Goal: Task Accomplishment & Management: Use online tool/utility

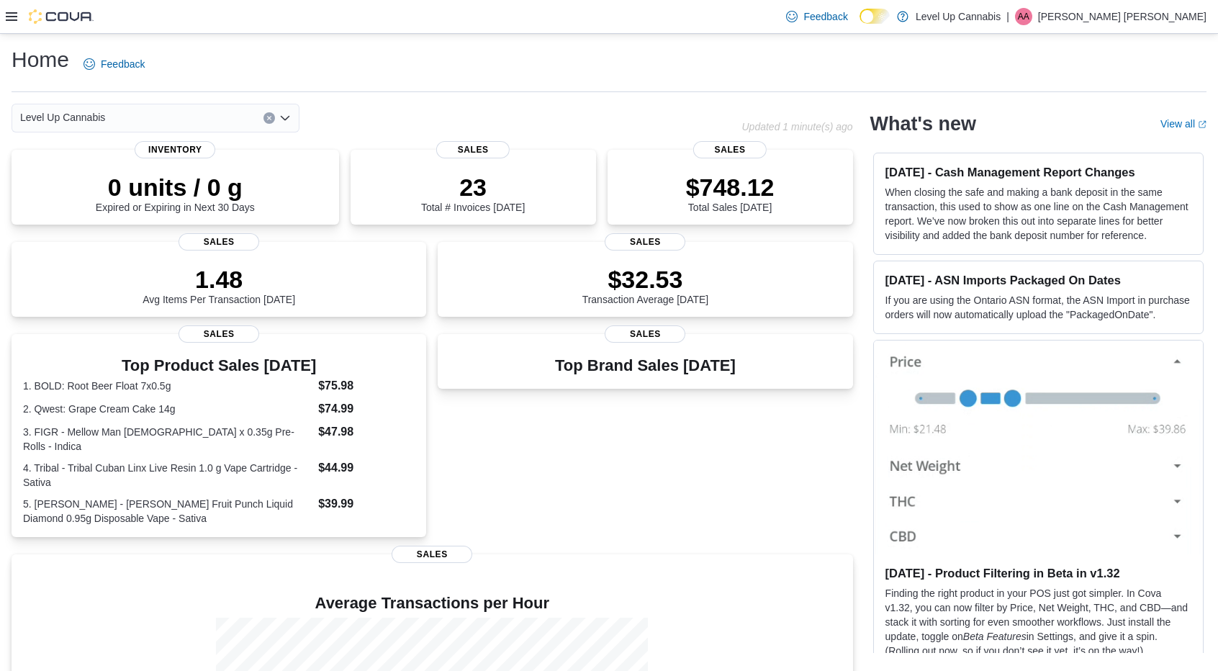
click at [10, 21] on icon at bounding box center [12, 17] width 12 height 12
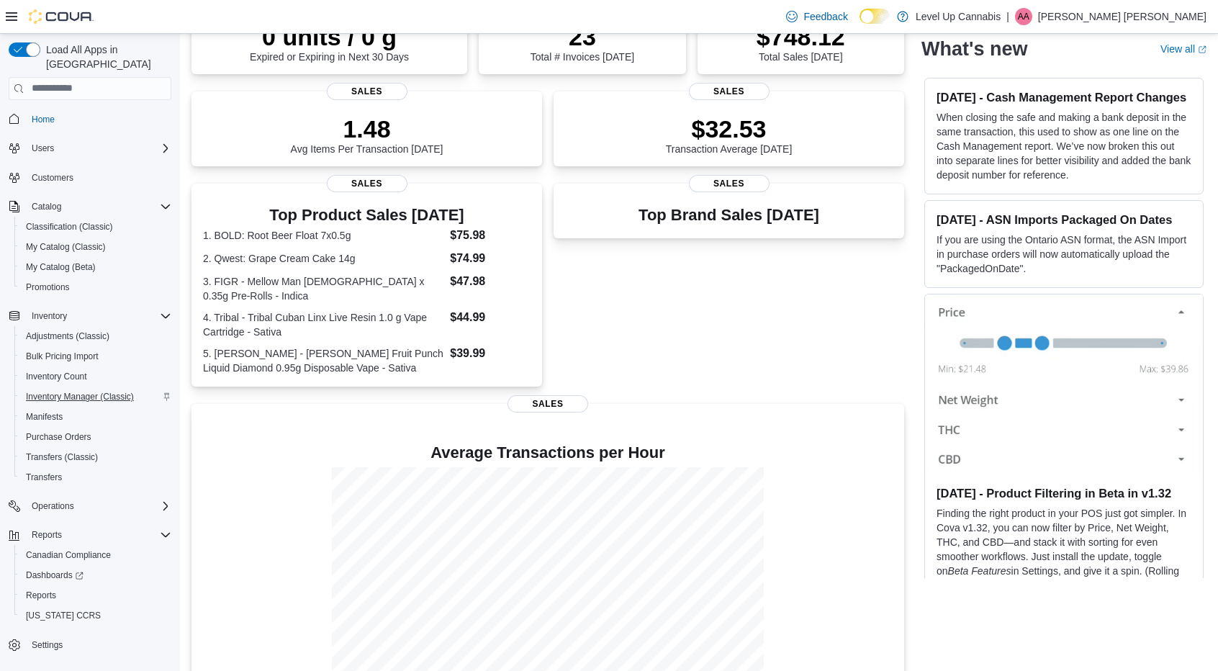
scroll to position [151, 0]
click at [43, 590] on span "Reports" at bounding box center [41, 596] width 30 height 12
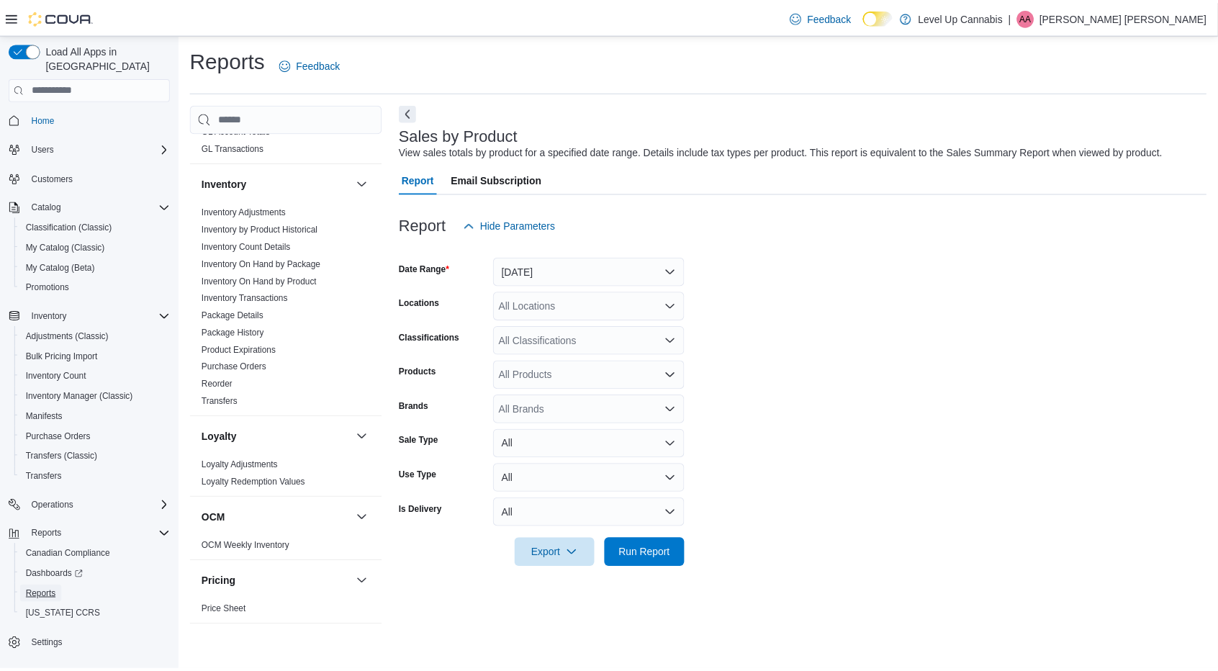
scroll to position [607, 0]
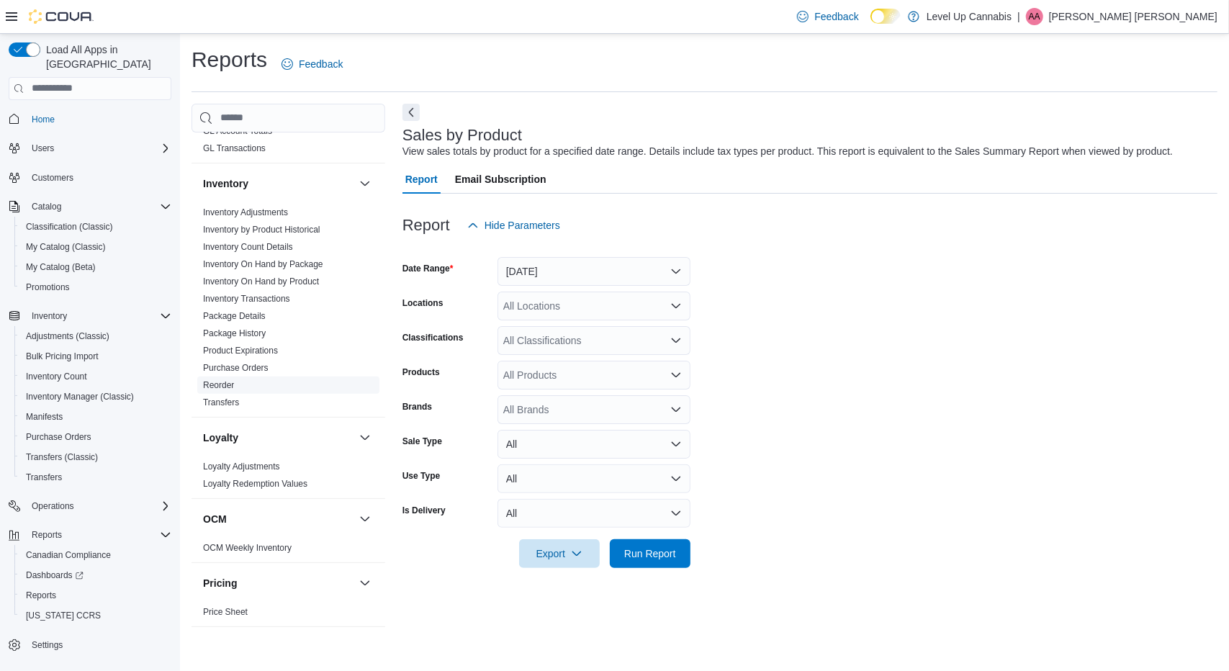
click at [233, 380] on link "Reorder" at bounding box center [218, 385] width 31 height 10
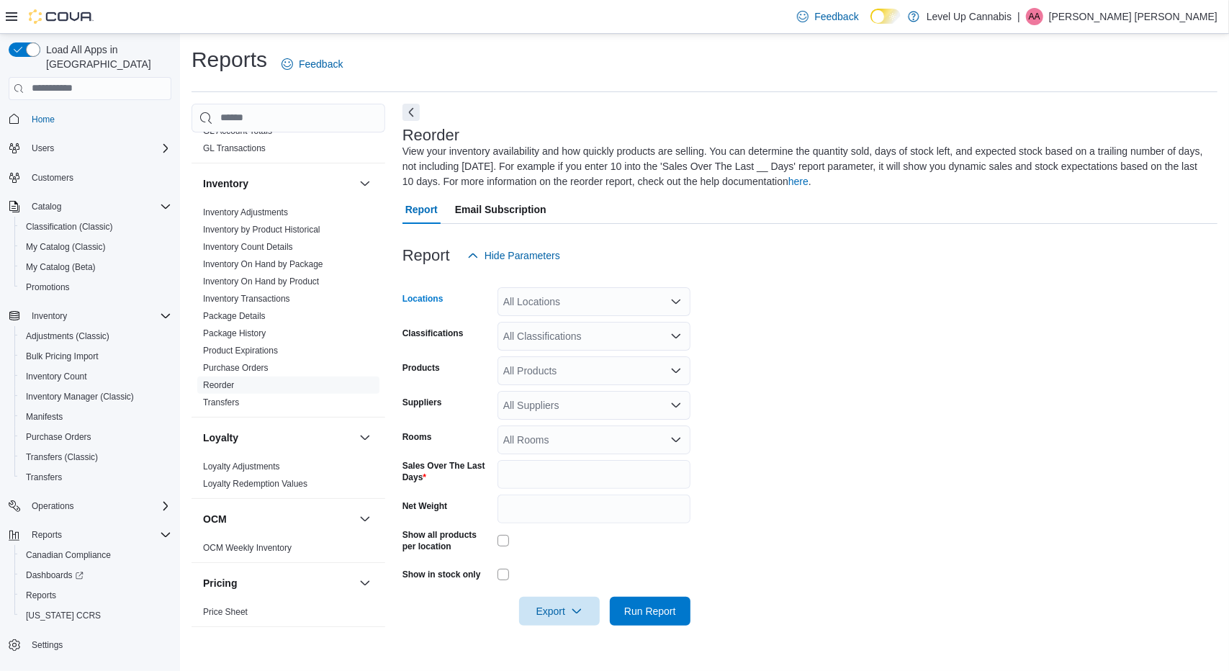
click at [664, 297] on div "All Locations" at bounding box center [594, 301] width 193 height 29
click at [762, 337] on form "Locations All Locations Classifications All Classifications Products All Produc…" at bounding box center [810, 448] width 815 height 356
click at [674, 365] on icon "Open list of options" at bounding box center [676, 371] width 12 height 12
click at [671, 342] on div "All Classifications" at bounding box center [594, 336] width 193 height 29
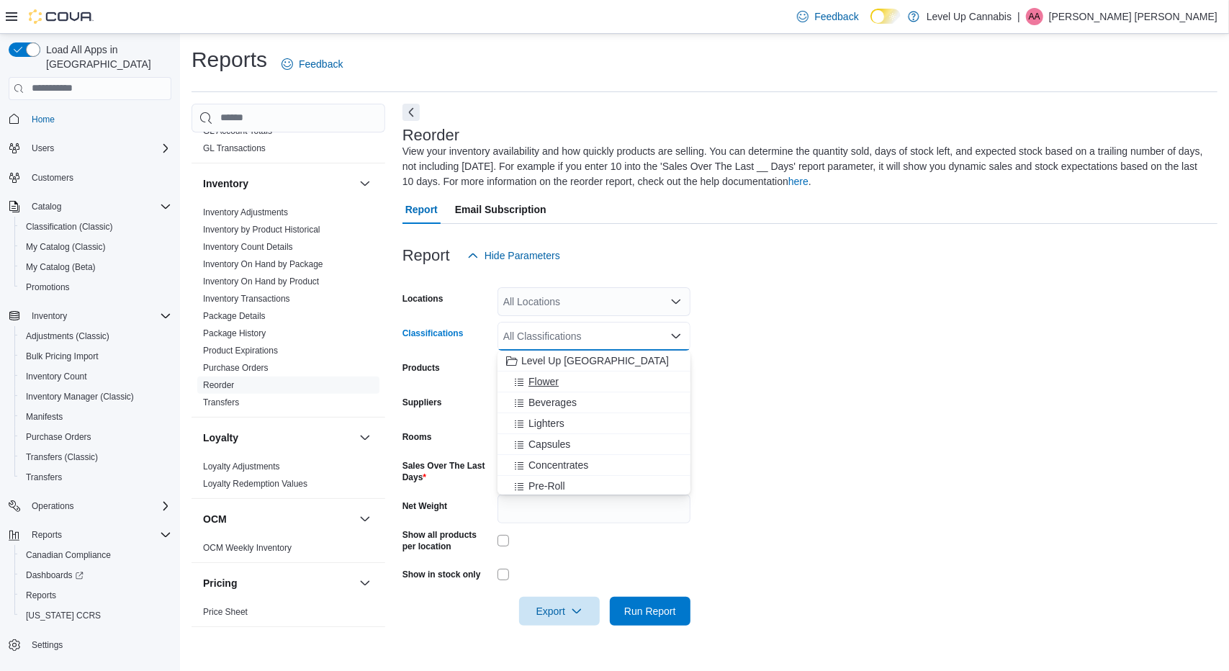
click at [613, 374] on button "Flower" at bounding box center [594, 382] width 193 height 21
click at [613, 374] on button "Beverages" at bounding box center [594, 382] width 193 height 21
click at [588, 408] on div "Capsules" at bounding box center [594, 402] width 176 height 14
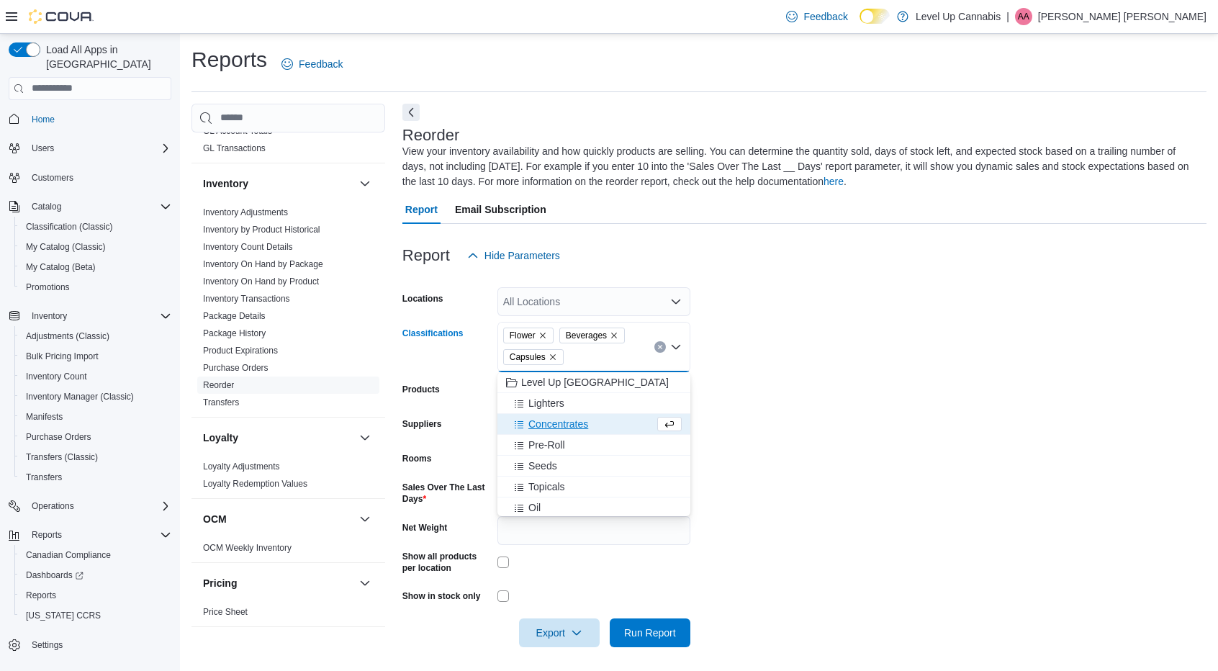
click at [580, 415] on button "Concentrates" at bounding box center [594, 424] width 193 height 21
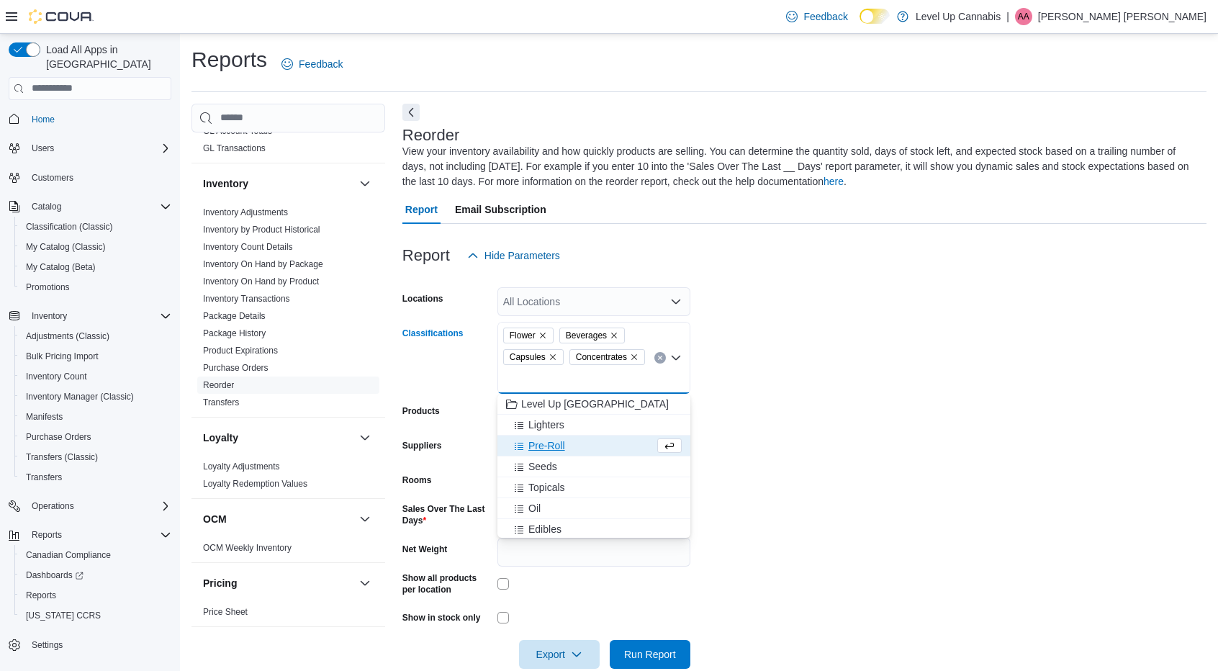
click at [563, 446] on span "Pre-Roll" at bounding box center [547, 446] width 37 height 14
click at [553, 444] on span "Seeds" at bounding box center [543, 446] width 29 height 14
click at [537, 472] on span "Oil" at bounding box center [535, 466] width 12 height 14
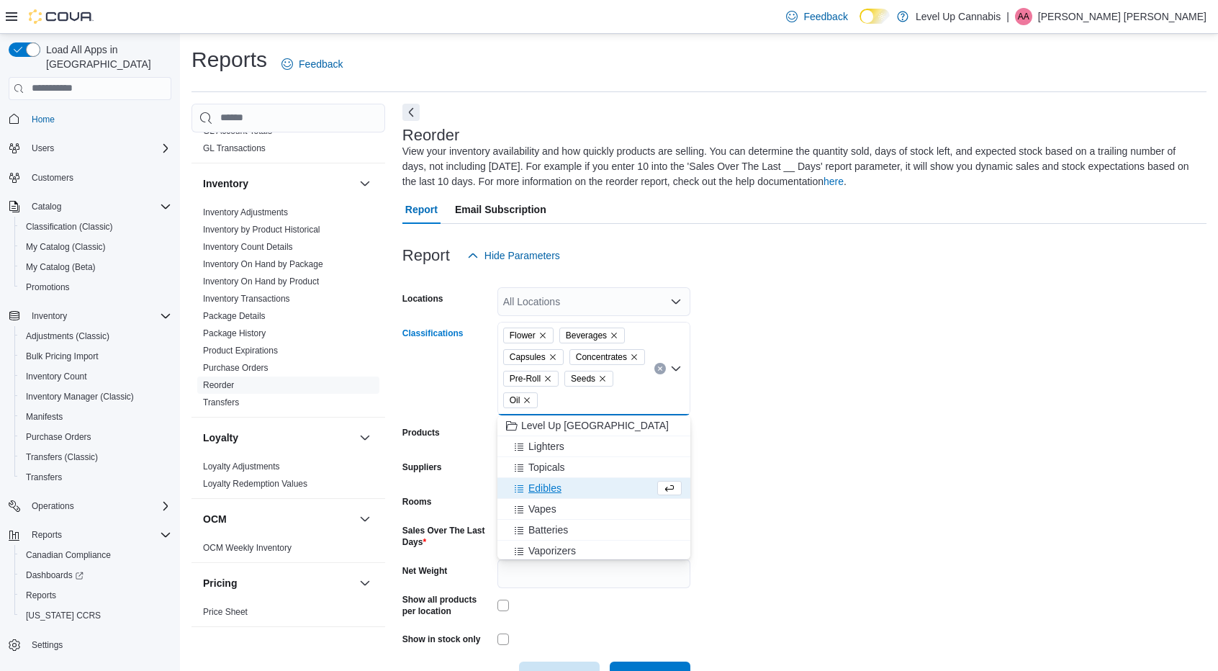
click at [531, 487] on span "Edibles" at bounding box center [545, 488] width 33 height 14
click at [544, 488] on span "Vapes" at bounding box center [543, 488] width 28 height 14
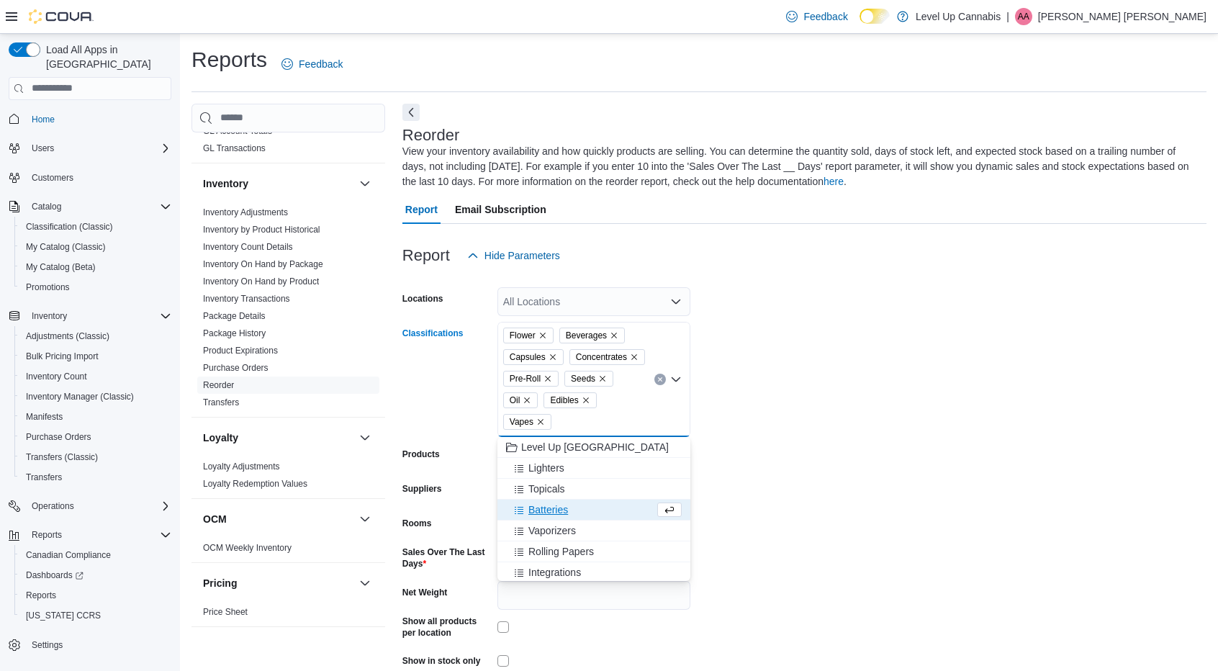
click at [760, 500] on form "Locations All Locations Classifications Flower Beverages Capsules Concentrates …" at bounding box center [805, 491] width 804 height 442
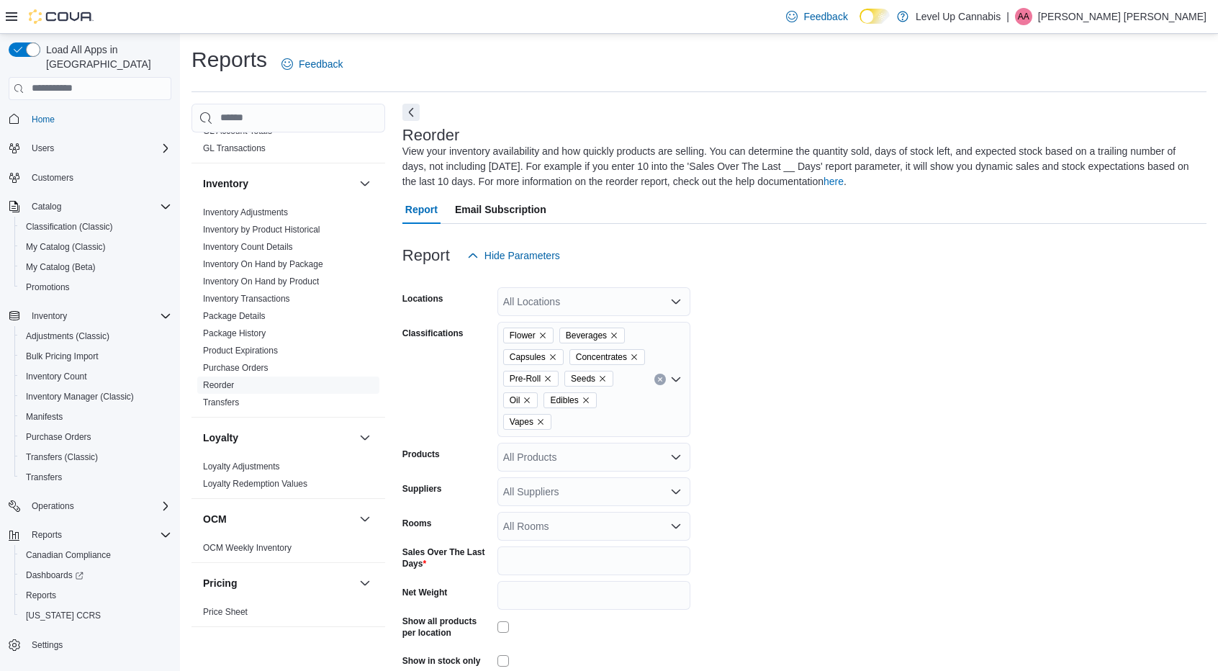
scroll to position [69, 0]
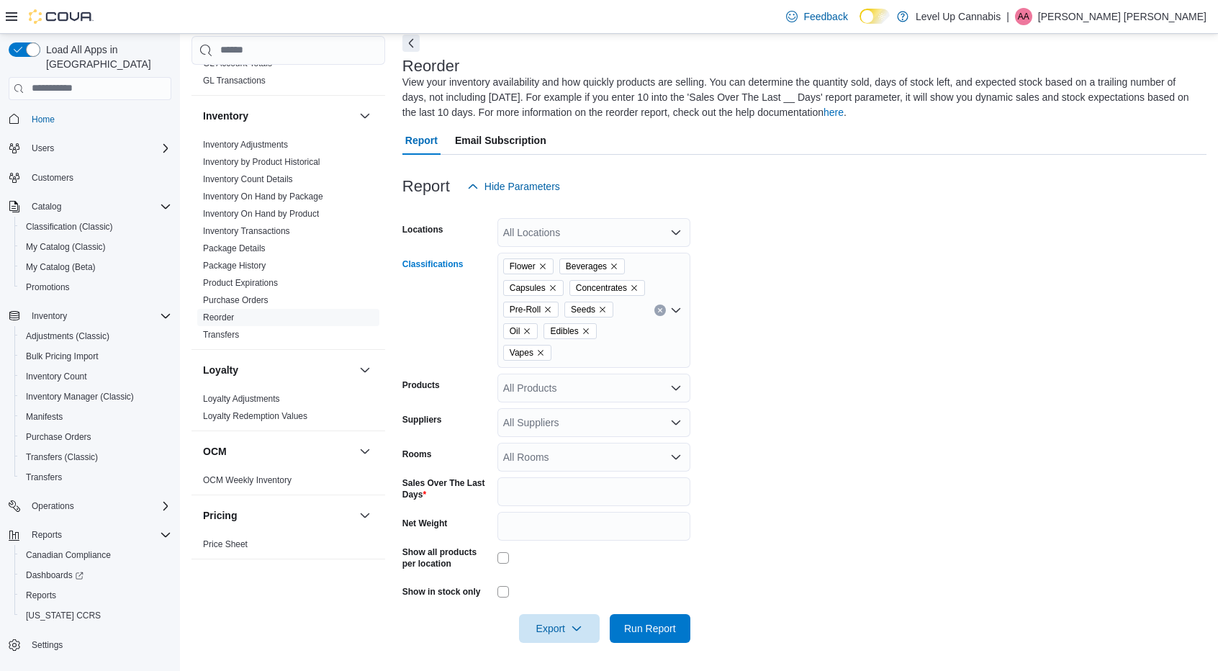
click at [678, 313] on icon "Open list of options" at bounding box center [676, 311] width 12 height 12
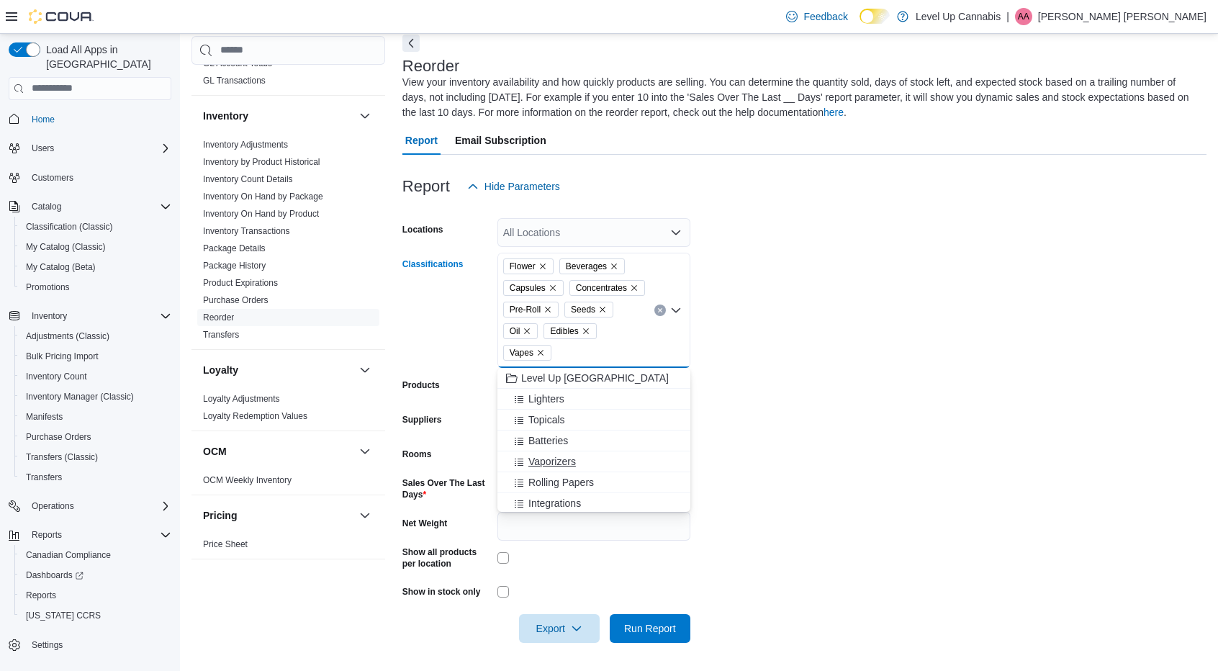
click at [557, 451] on button "Vaporizers" at bounding box center [594, 461] width 193 height 21
click at [557, 451] on button "Rolling Papers" at bounding box center [594, 461] width 193 height 21
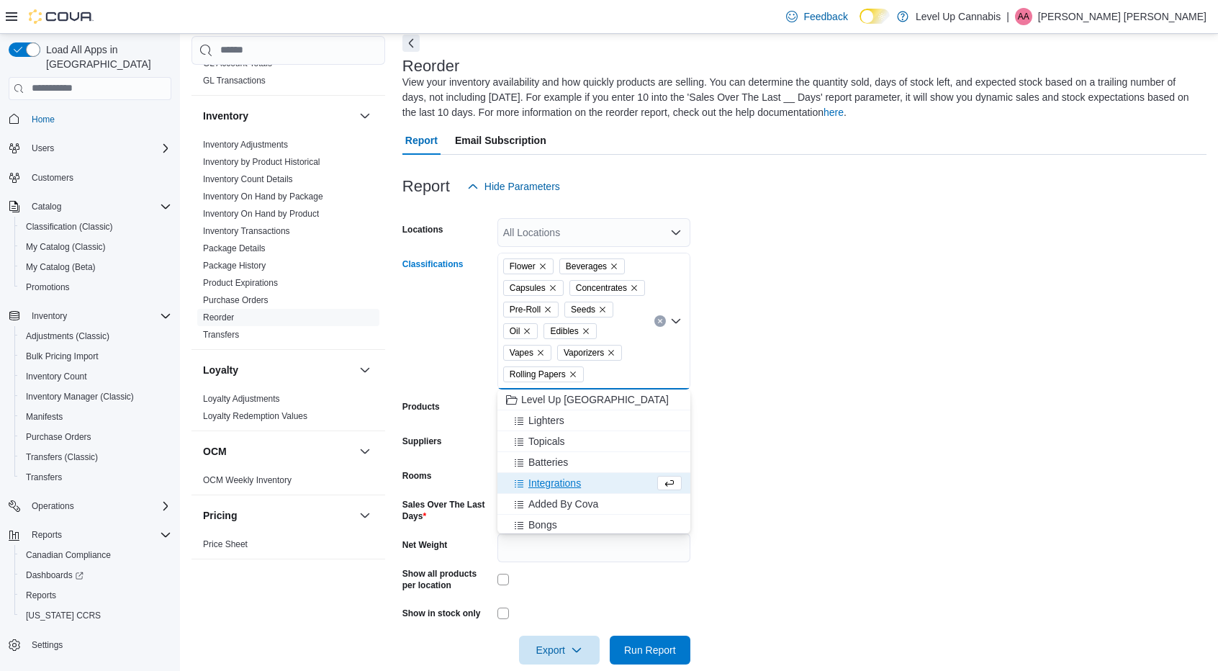
click at [573, 373] on icon "Remove Rolling Papers from selection in this group" at bounding box center [573, 374] width 9 height 9
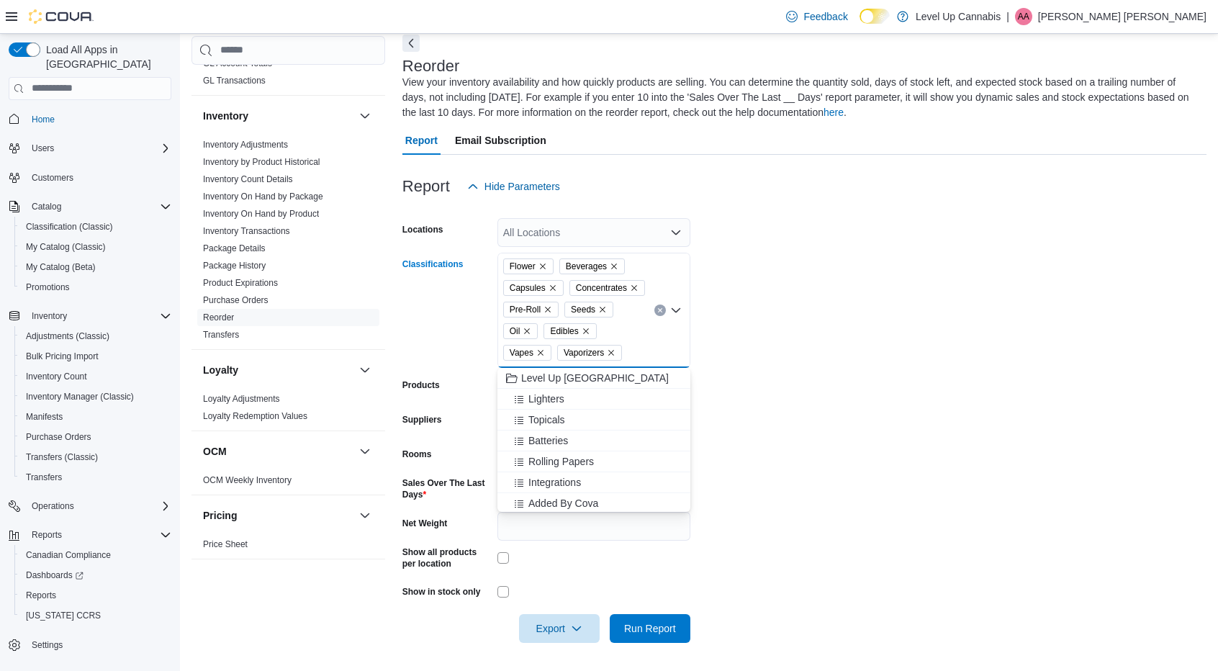
click at [611, 349] on icon "Remove Vaporizers from selection in this group" at bounding box center [611, 353] width 9 height 9
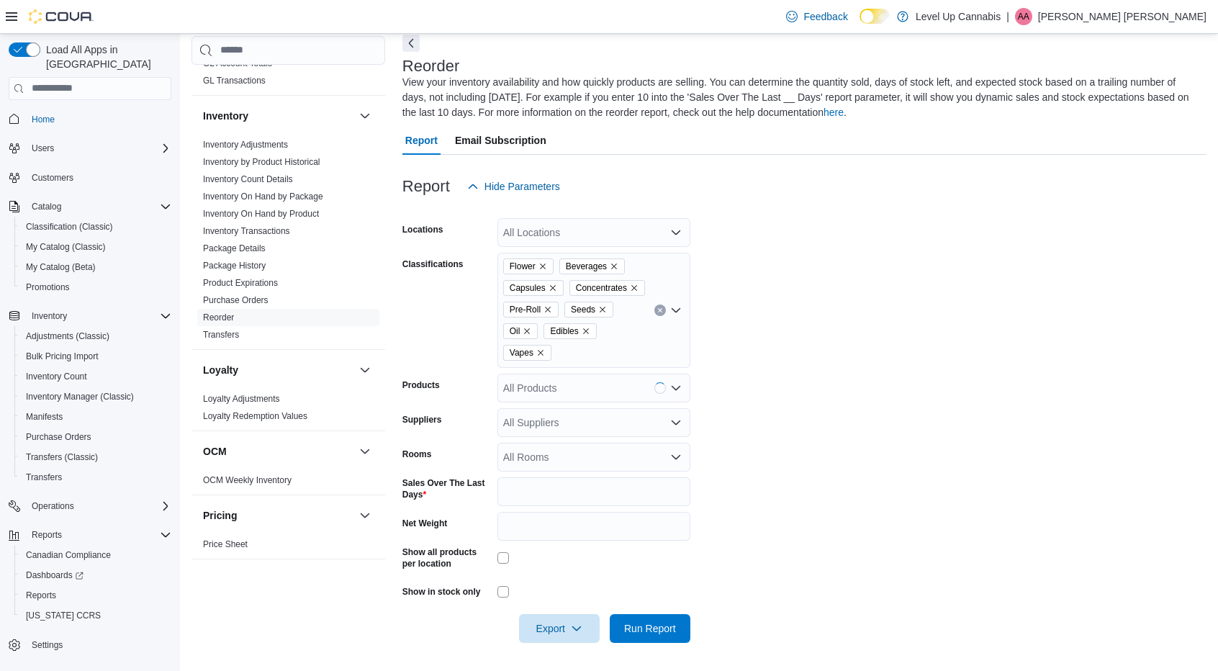
click at [741, 379] on form "Locations All Locations Classifications Flower Beverages Capsules Concentrates …" at bounding box center [805, 422] width 804 height 442
click at [679, 310] on icon "Open list of options" at bounding box center [676, 311] width 12 height 12
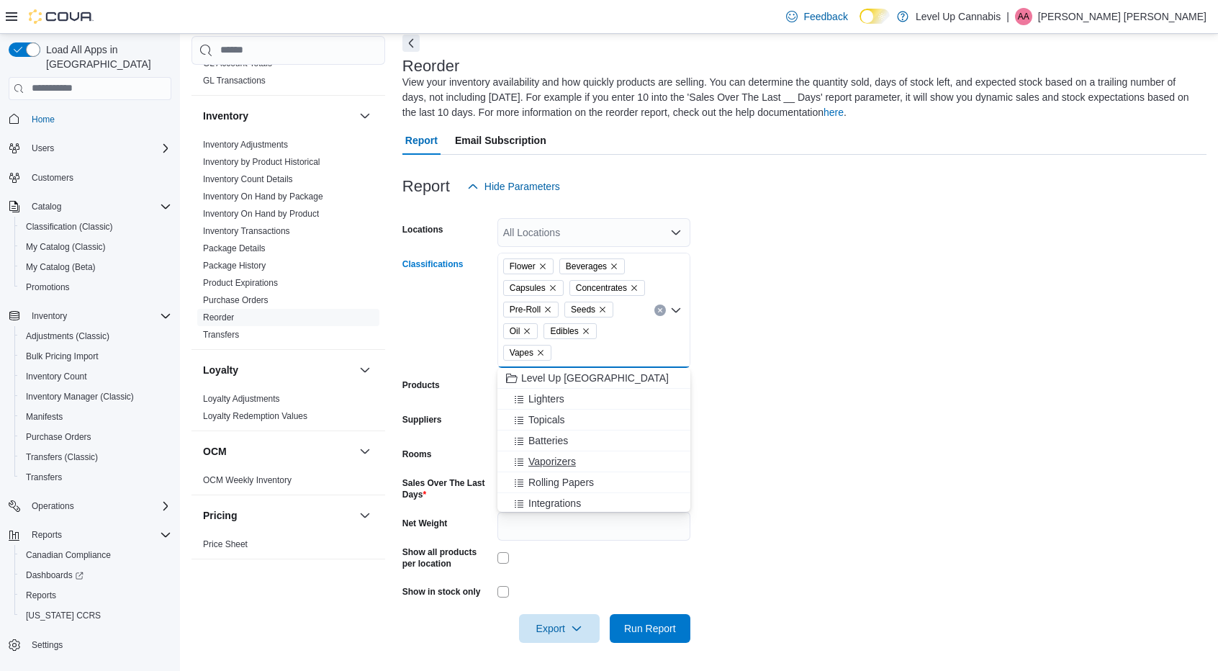
click at [558, 469] on button "Vaporizers" at bounding box center [594, 461] width 193 height 21
click at [742, 451] on form "Locations All Locations Classifications Flower Beverages Capsules Concentrates …" at bounding box center [805, 422] width 804 height 442
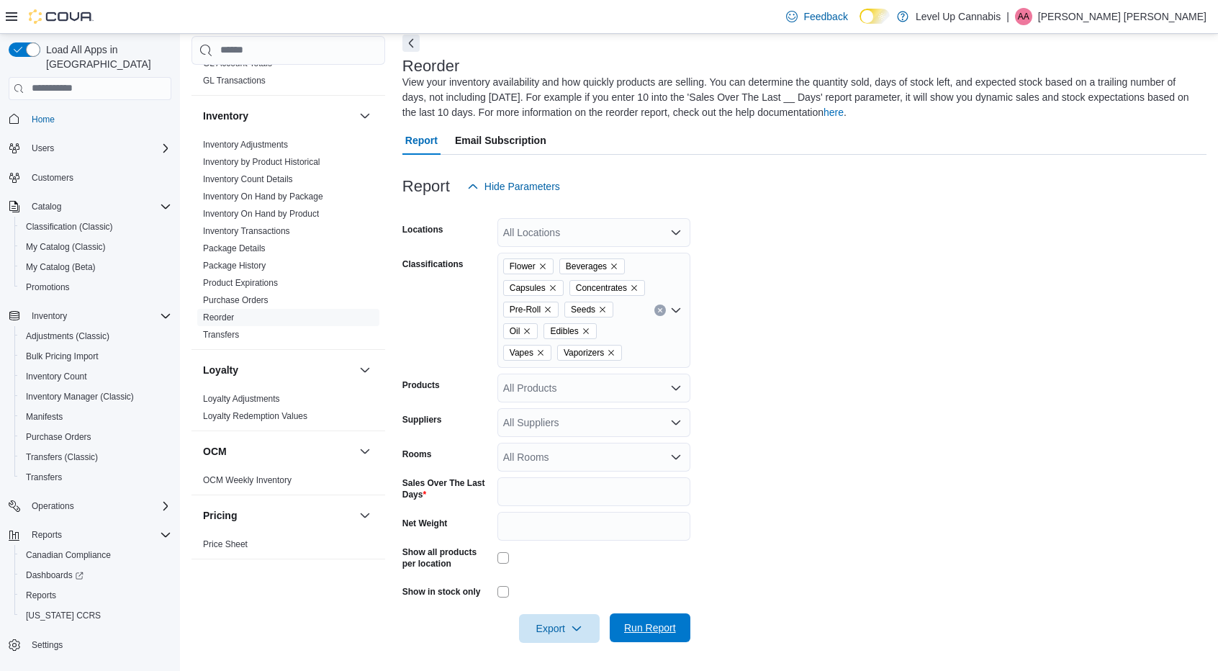
click at [634, 623] on span "Run Report" at bounding box center [650, 628] width 52 height 14
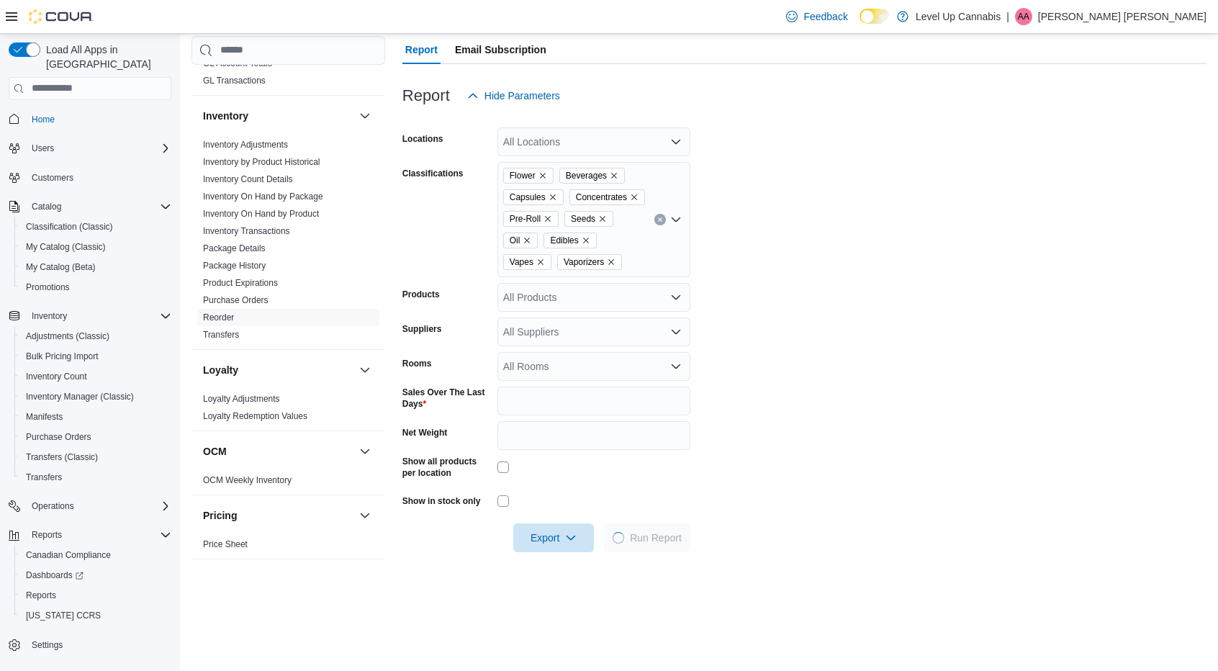
scroll to position [160, 0]
drag, startPoint x: 565, startPoint y: 552, endPoint x: 548, endPoint y: 541, distance: 20.2
click at [548, 541] on span "Export" at bounding box center [553, 537] width 63 height 29
click at [544, 567] on span "Export to Excel" at bounding box center [555, 567] width 65 height 12
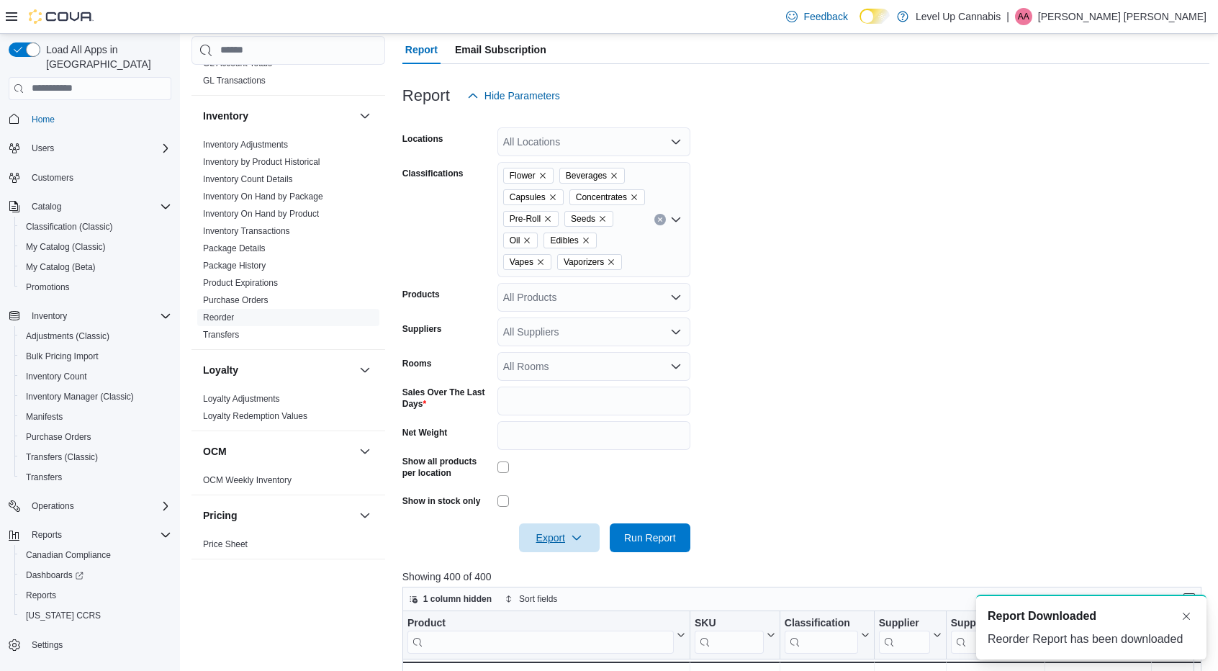
scroll to position [0, 0]
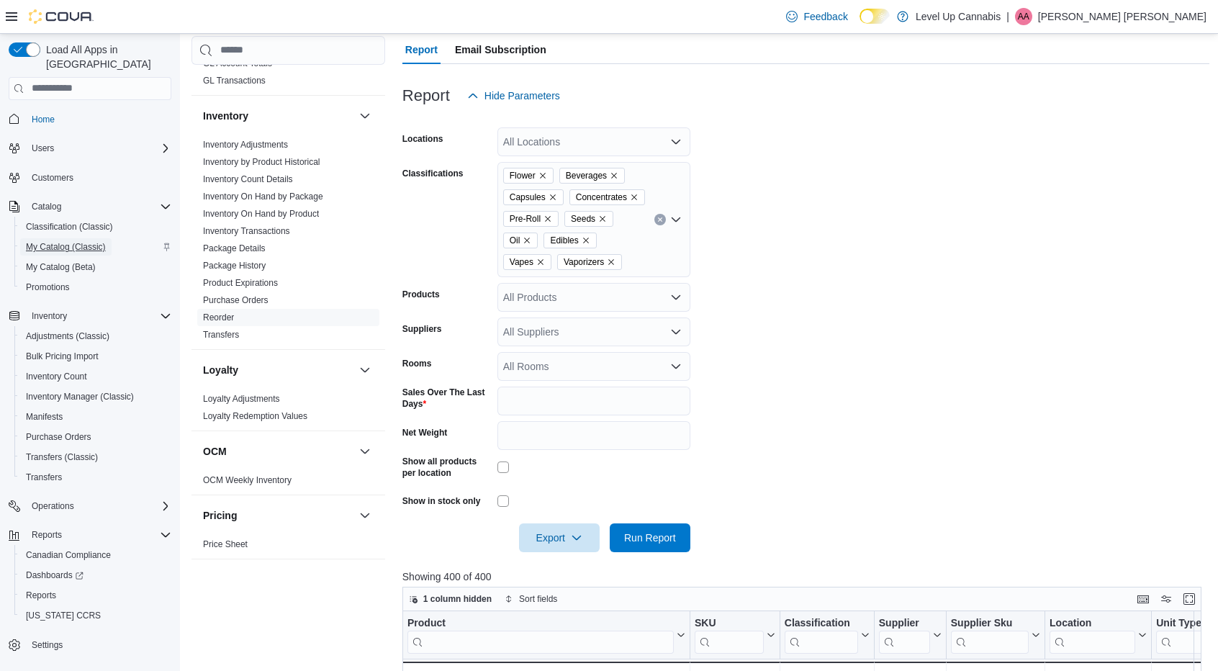
click at [69, 241] on span "My Catalog (Classic)" at bounding box center [66, 247] width 80 height 12
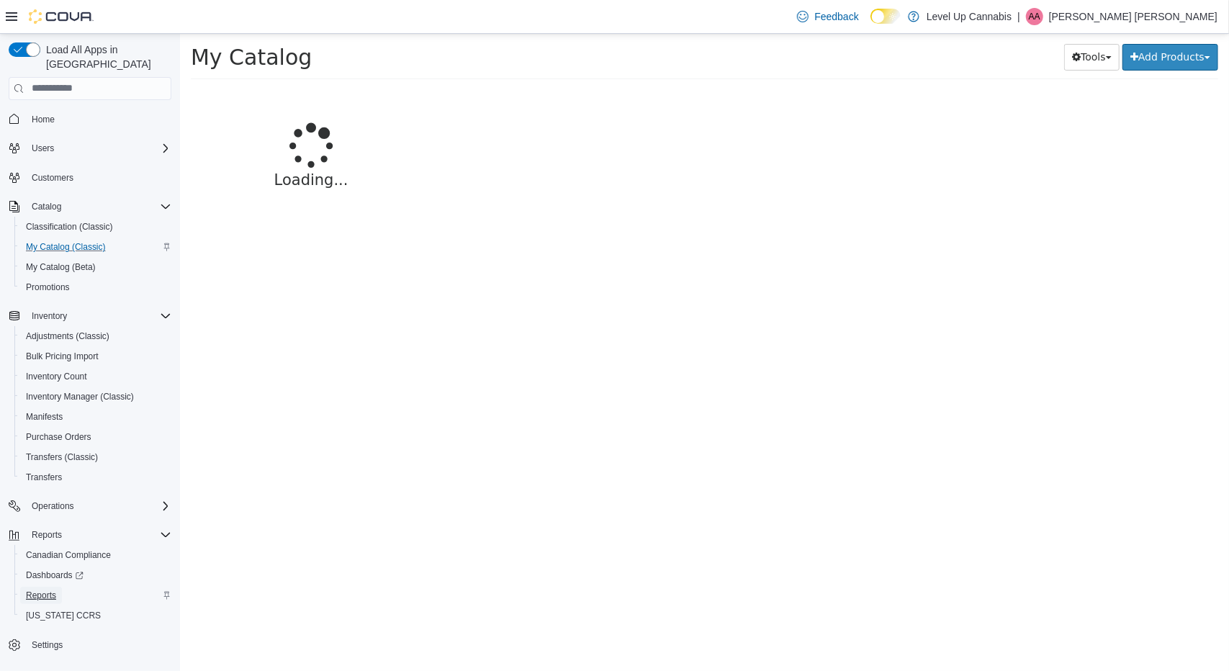
click at [39, 590] on span "Reports" at bounding box center [41, 596] width 30 height 12
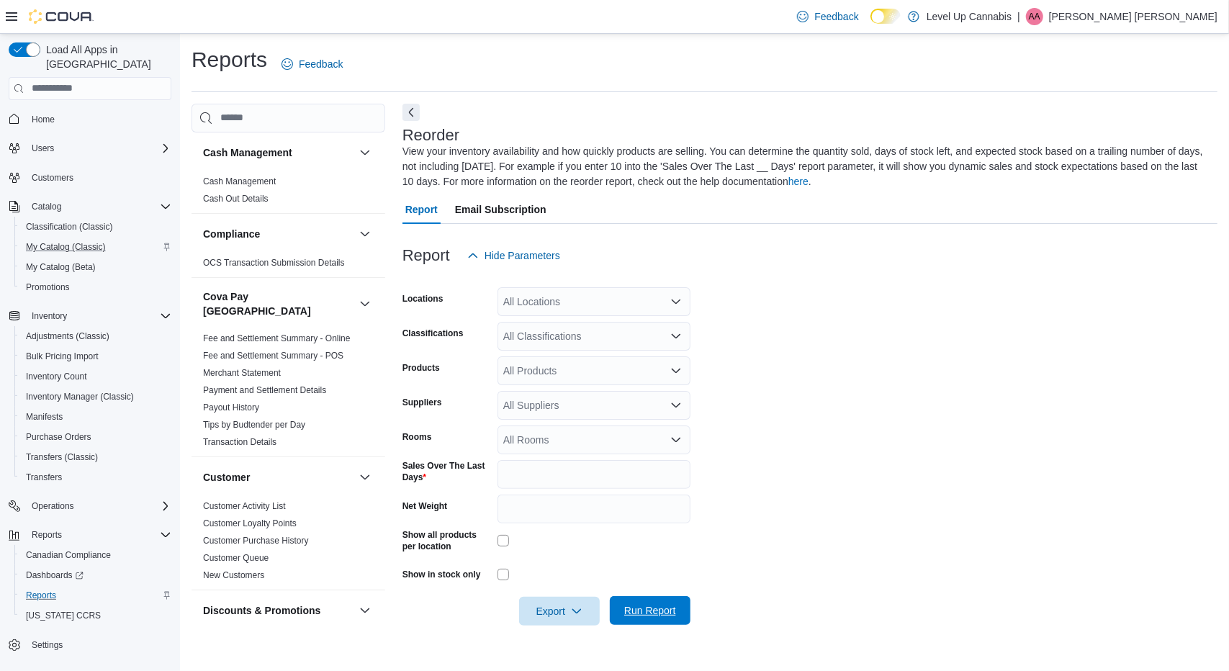
click at [644, 614] on span "Run Report" at bounding box center [650, 610] width 52 height 14
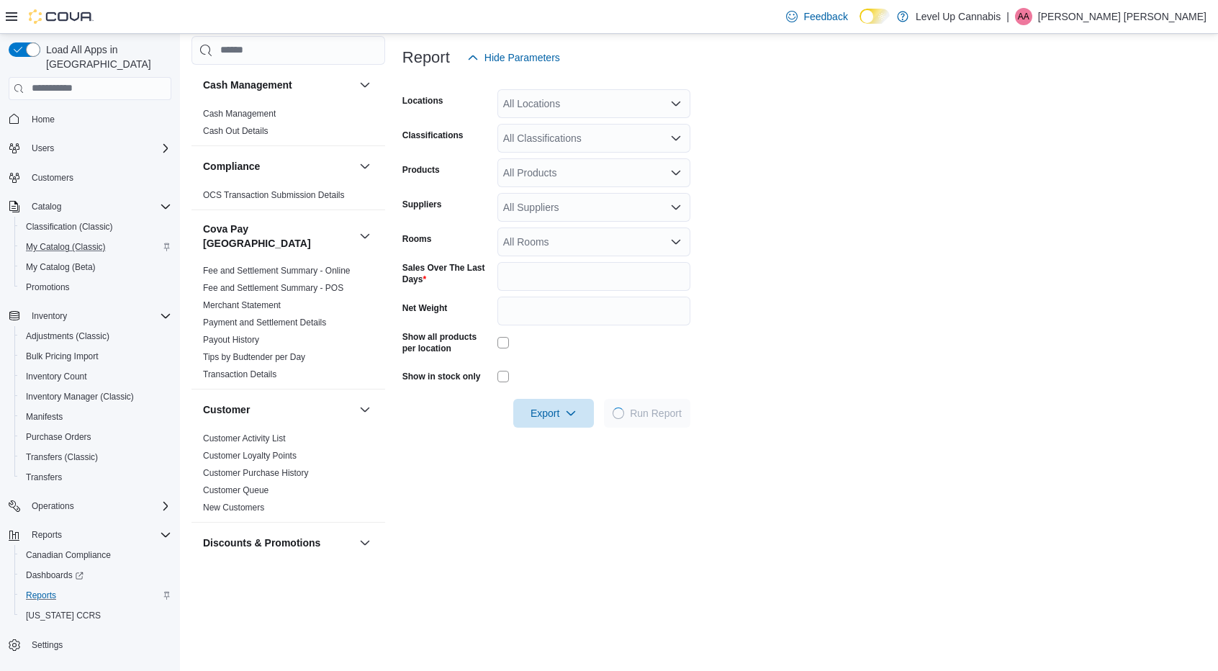
scroll to position [340, 0]
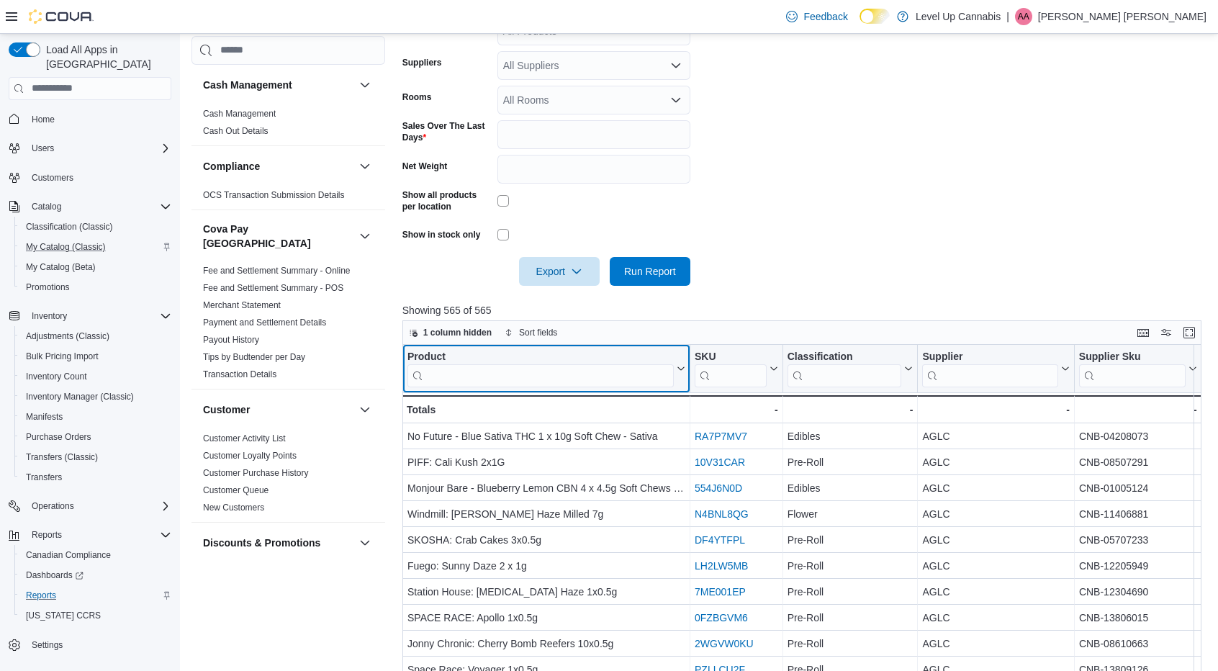
click at [531, 370] on input "search" at bounding box center [541, 375] width 266 height 23
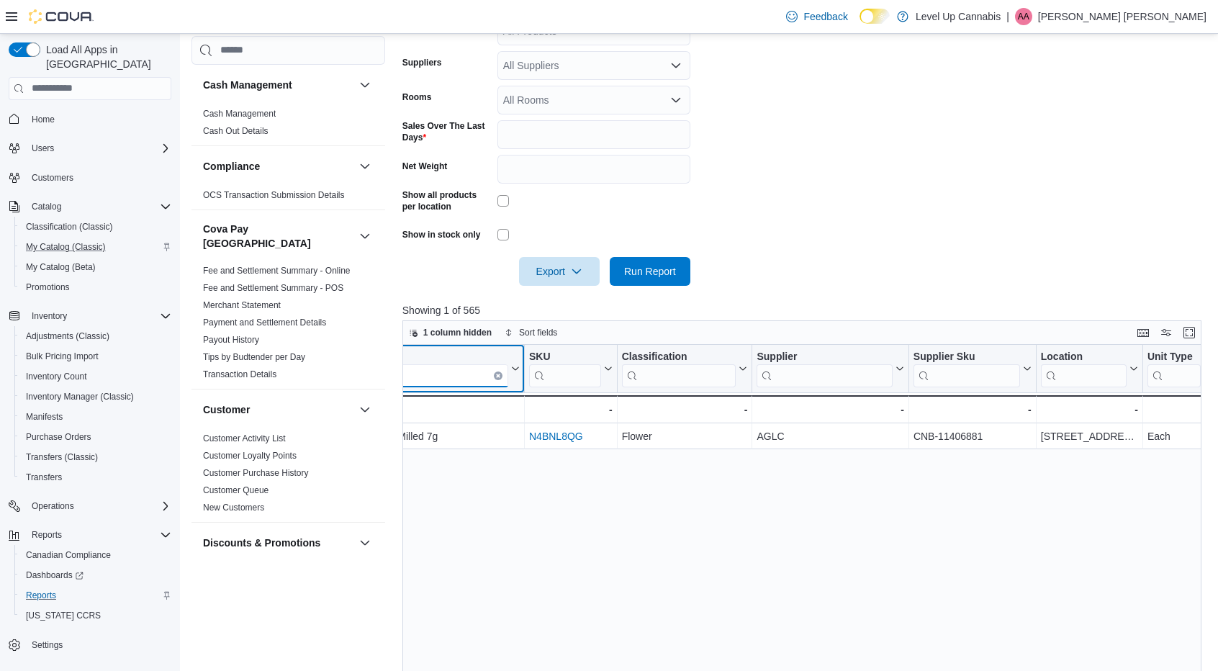
scroll to position [0, 0]
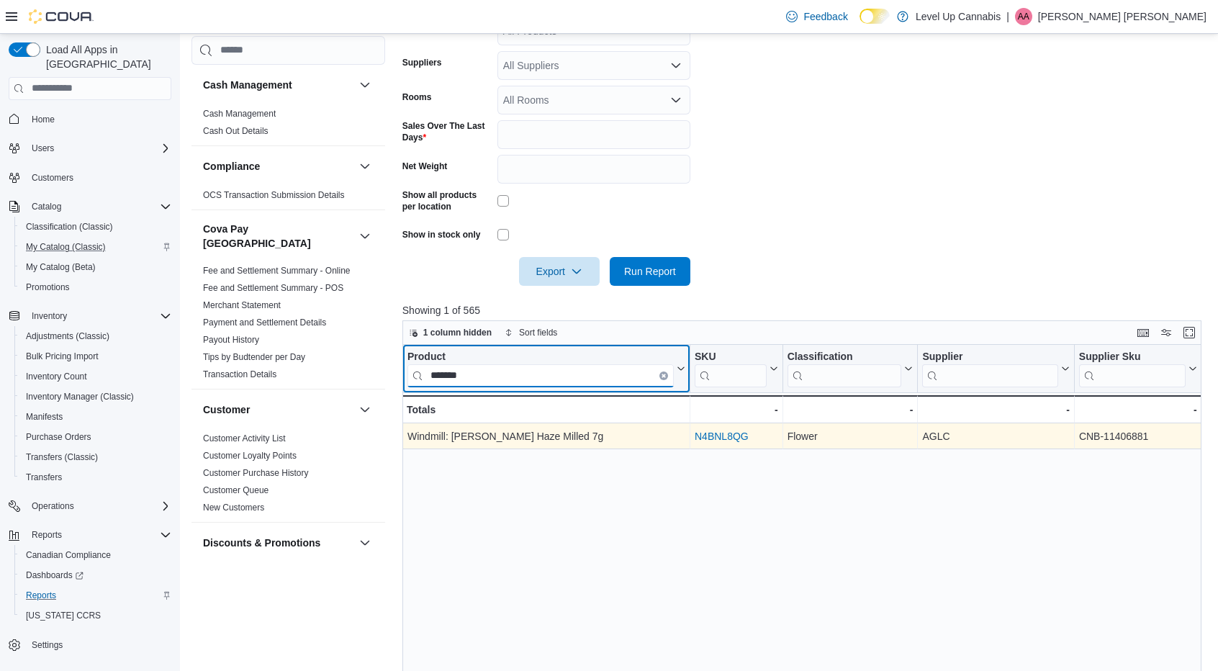
type input "*******"
click at [719, 433] on link "N4BNL8QG" at bounding box center [722, 437] width 54 height 12
